Goal: Task Accomplishment & Management: Manage account settings

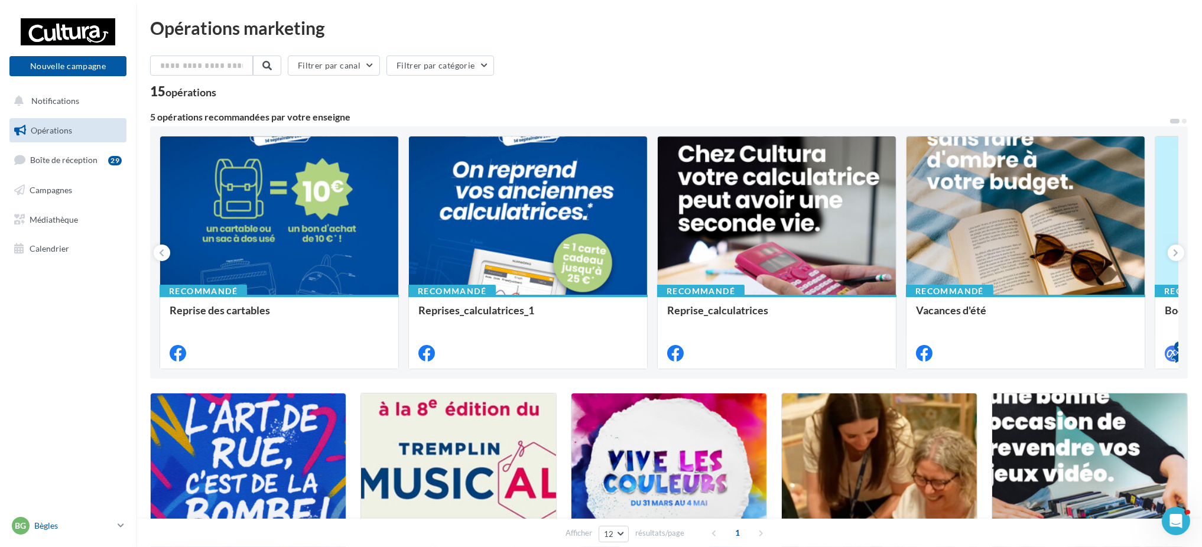
click at [54, 410] on div "Bg Bègles y.millasseau1@cultura.fr" at bounding box center [68, 531] width 136 height 33
click at [56, 410] on p "Bègles" at bounding box center [73, 526] width 79 height 12
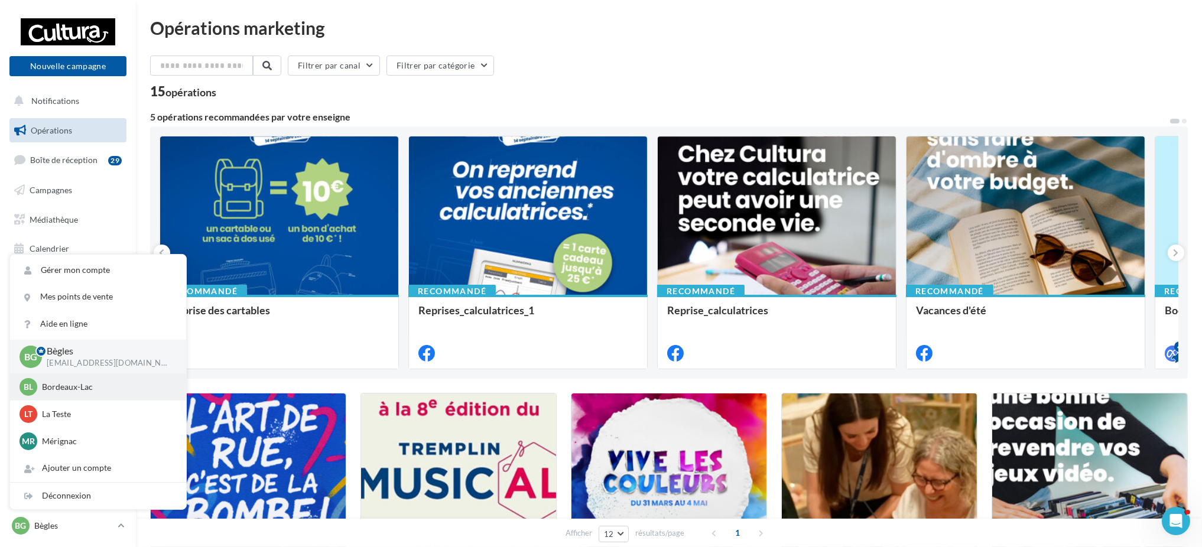
click at [64, 395] on div "BL Bordeaux-Lac y.millasseau@cultura.fr" at bounding box center [98, 387] width 157 height 18
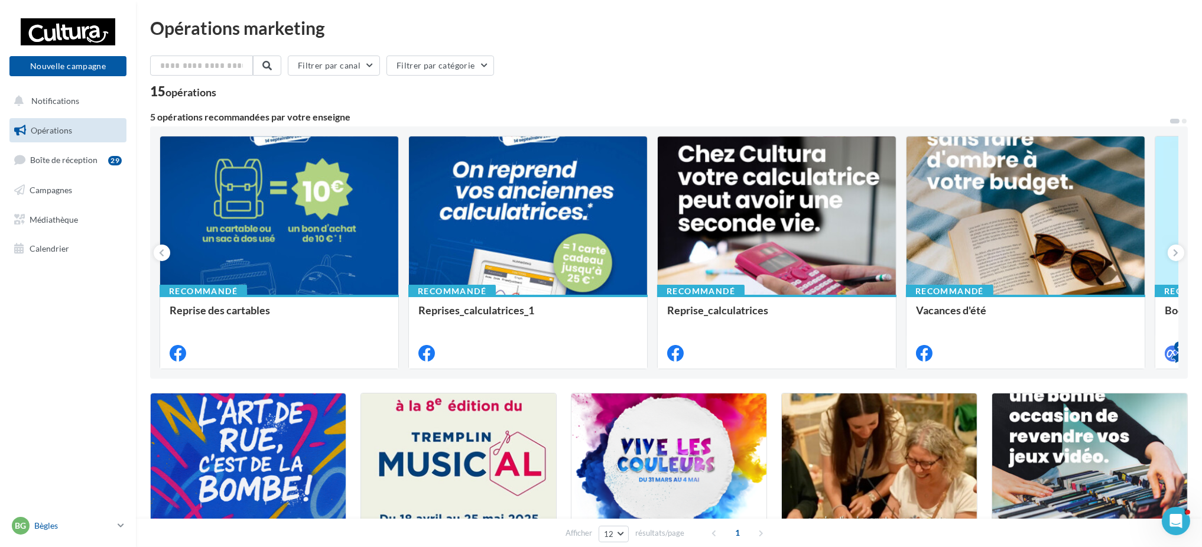
click at [48, 528] on p "Bègles" at bounding box center [73, 526] width 79 height 12
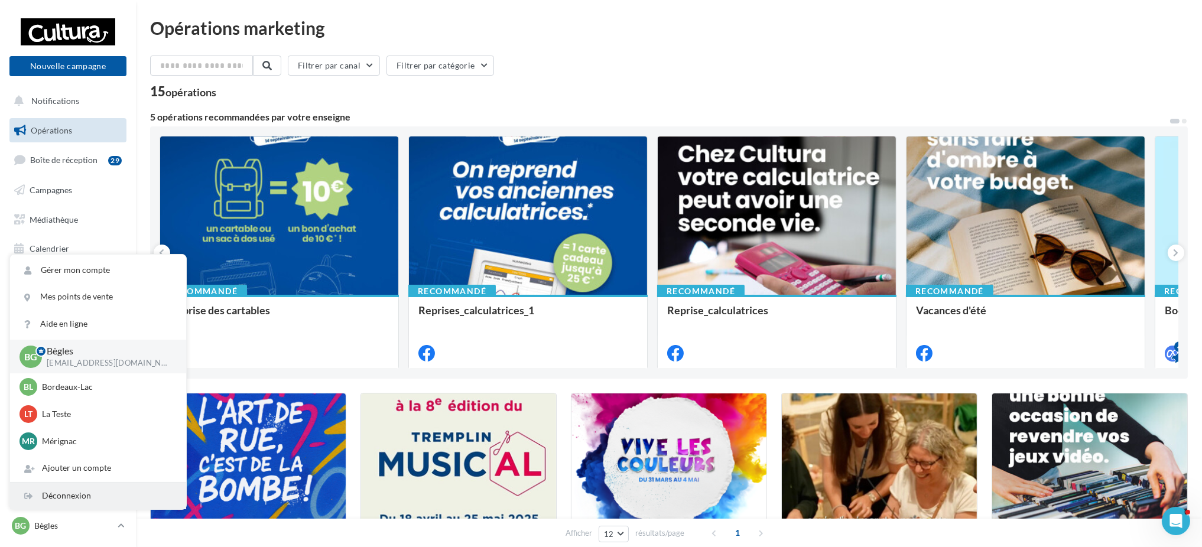
click at [54, 490] on div "Déconnexion" at bounding box center [98, 496] width 176 height 27
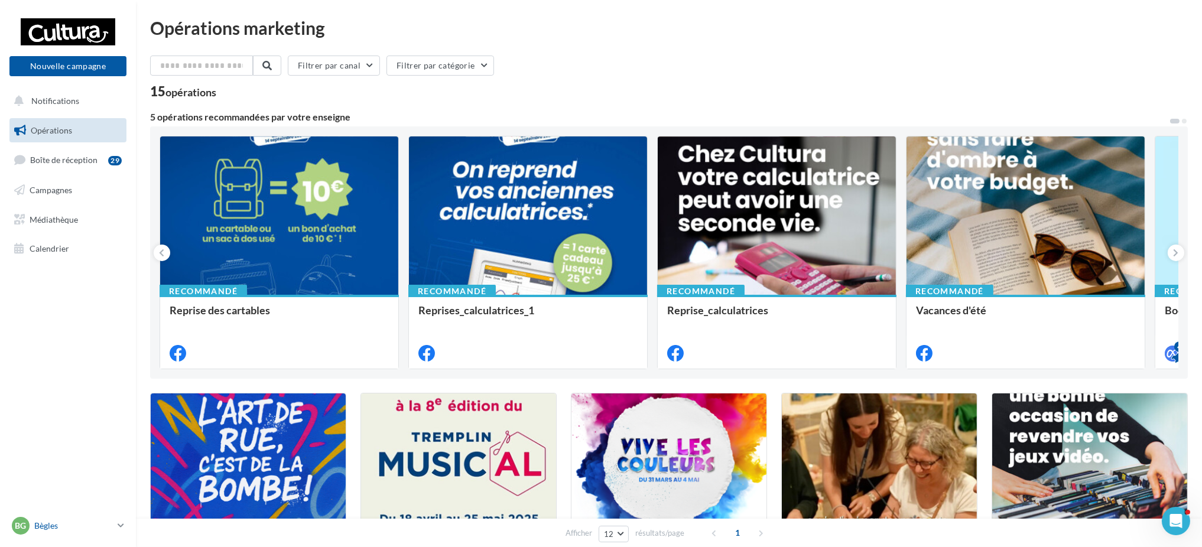
click at [48, 525] on p "Bègles" at bounding box center [73, 526] width 79 height 12
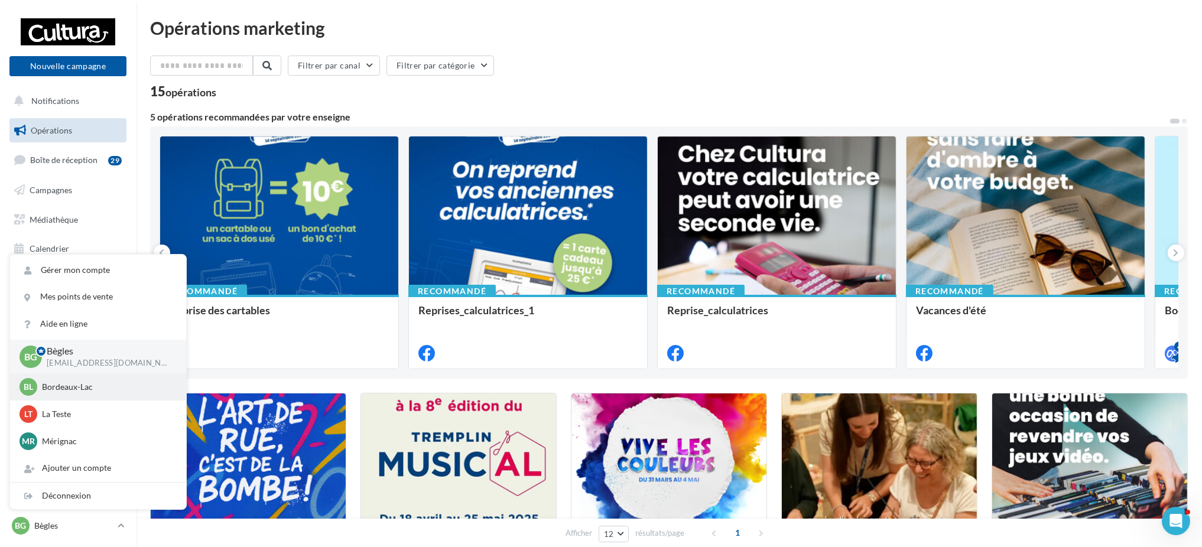
click at [56, 393] on p "Bordeaux-Lac" at bounding box center [107, 387] width 130 height 12
